Goal: Task Accomplishment & Management: Manage account settings

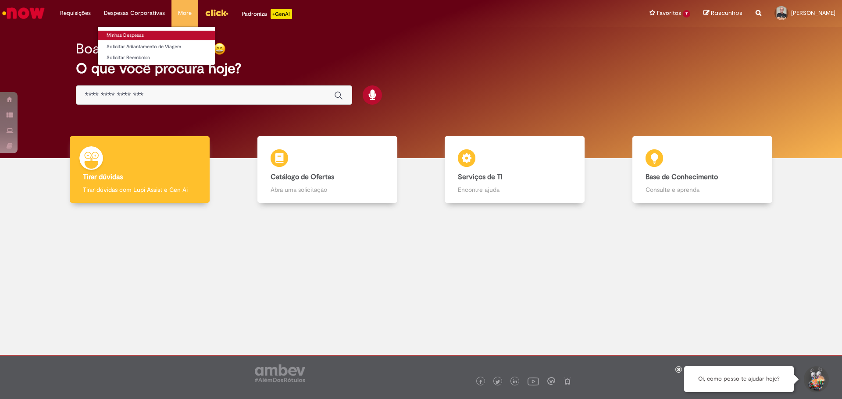
click at [125, 37] on link "Minhas Despesas" at bounding box center [156, 36] width 117 height 10
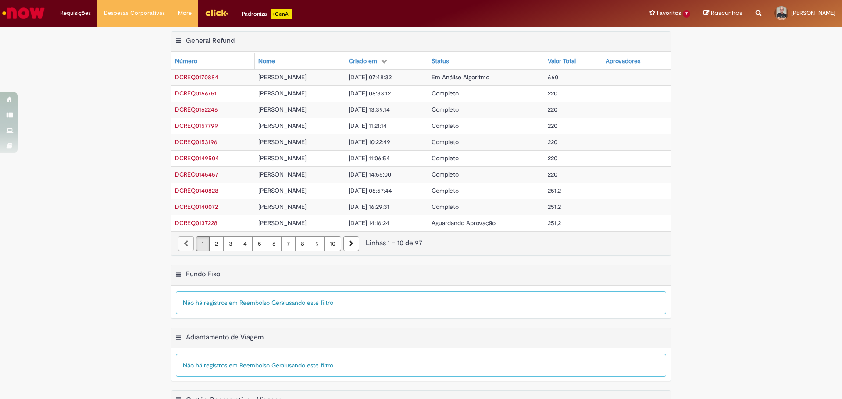
click at [213, 10] on img "Menu Cabeçalho" at bounding box center [217, 12] width 24 height 13
